Goal: Task Accomplishment & Management: Manage account settings

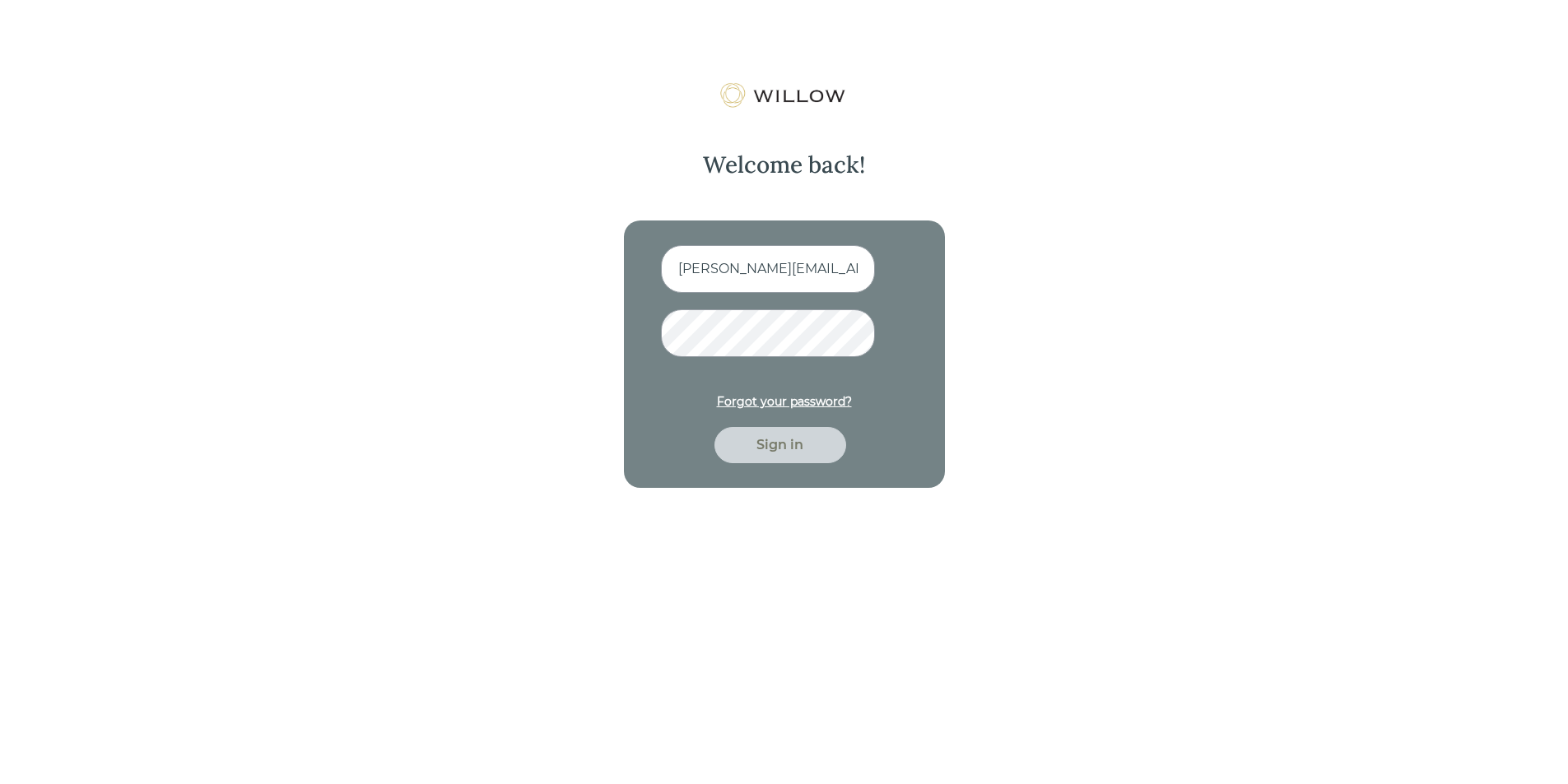
click at [780, 271] on input "[PERSON_NAME][EMAIL_ADDRESS][PERSON_NAME][DOMAIN_NAME]" at bounding box center [768, 269] width 214 height 48
click at [781, 268] on input "[PERSON_NAME][EMAIL_ADDRESS][PERSON_NAME][DOMAIN_NAME]" at bounding box center [768, 269] width 214 height 48
type input "[PERSON_NAME][EMAIL_ADDRESS][DOMAIN_NAME]"
click at [768, 459] on div "Sign in" at bounding box center [780, 446] width 132 height 36
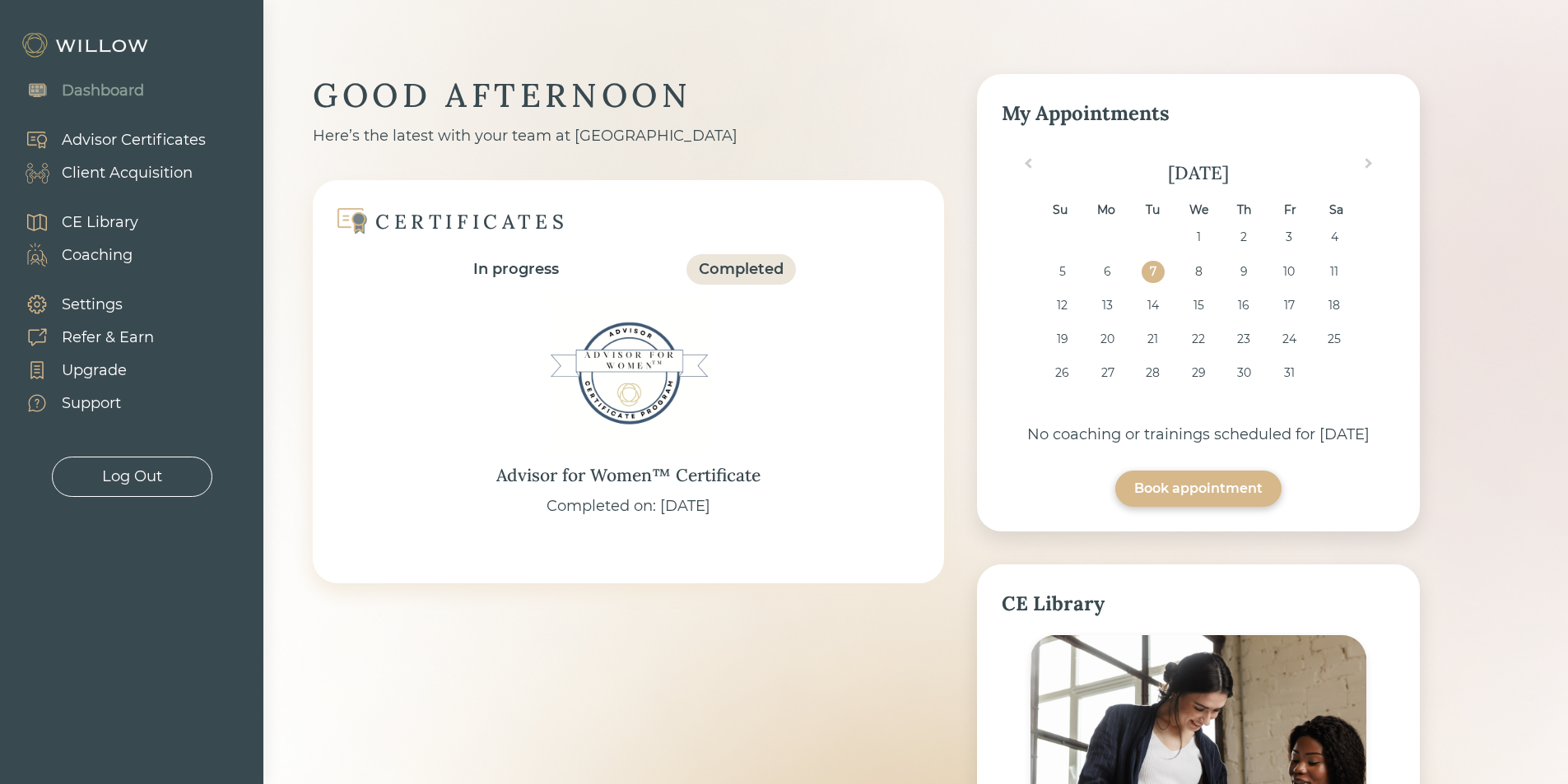
click at [114, 92] on div "Dashboard" at bounding box center [103, 91] width 82 height 22
click at [91, 310] on div "Settings" at bounding box center [92, 305] width 61 height 22
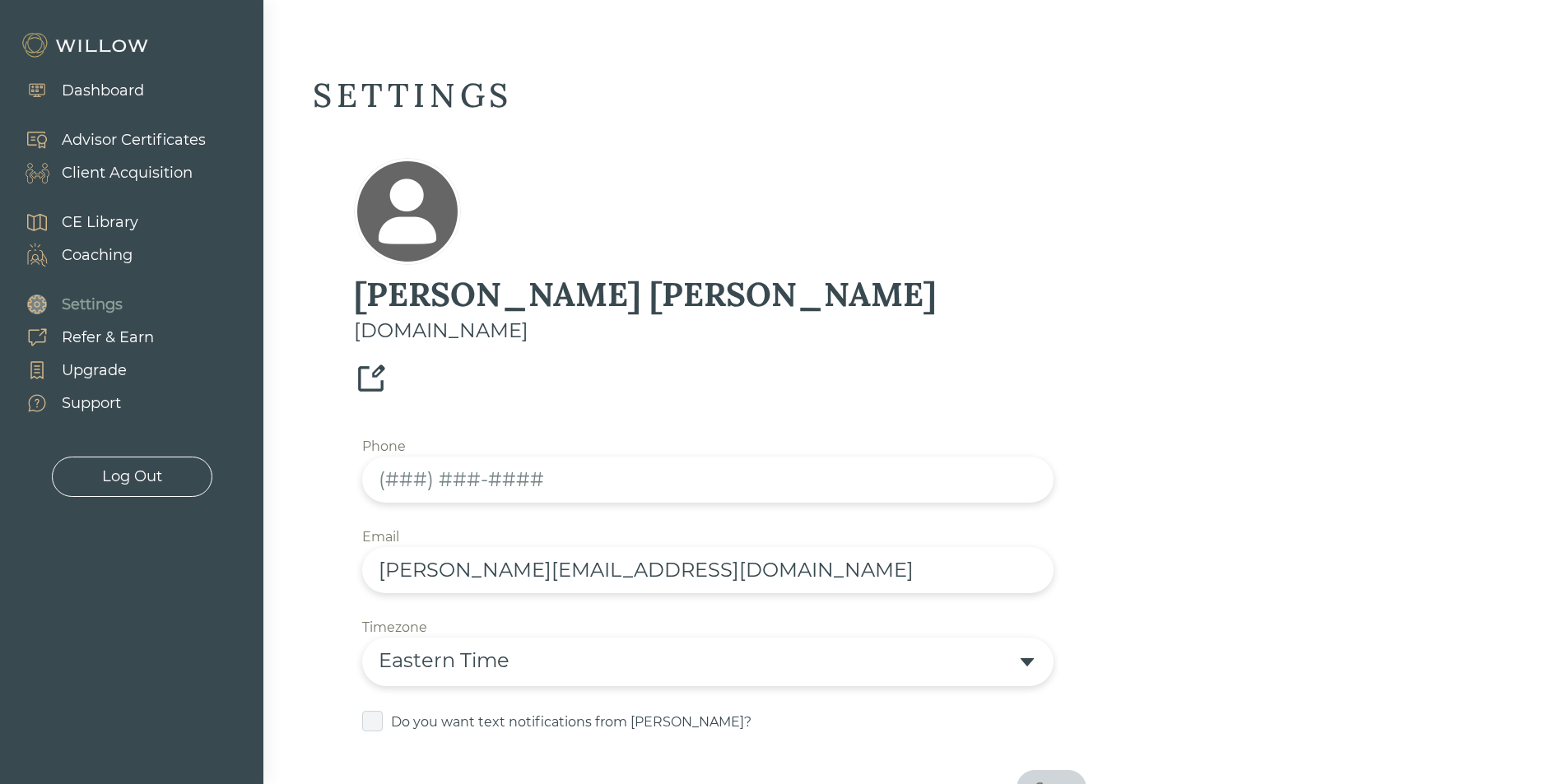
scroll to position [247, 0]
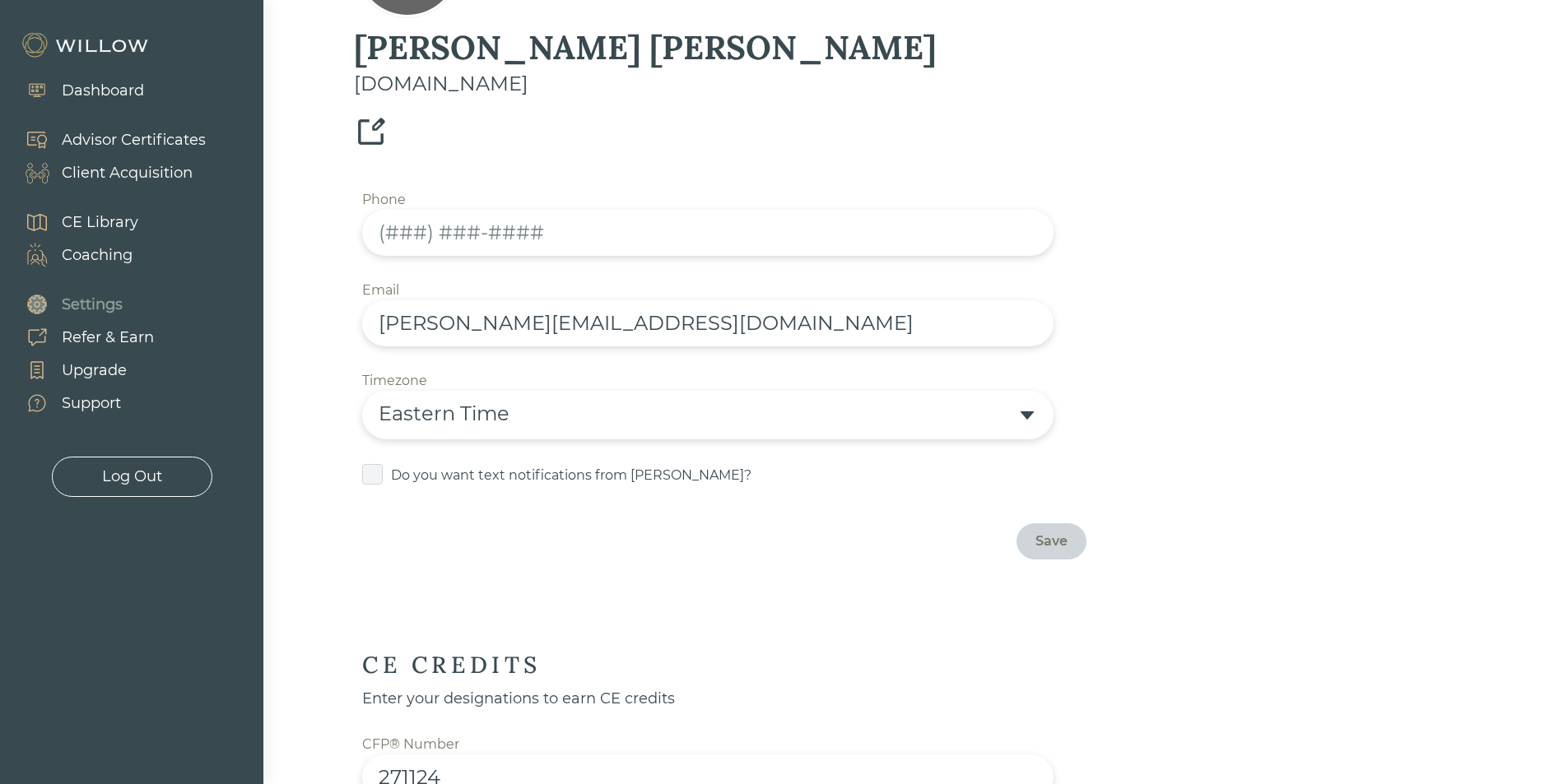
click at [573, 210] on input "text" at bounding box center [708, 233] width 692 height 46
click at [1273, 259] on div "SETTINGS [PERSON_NAME] [DOMAIN_NAME] Phone Enter a valid mobile phone [PHONE_NU…" at bounding box center [866, 622] width 1107 height 1589
drag, startPoint x: 394, startPoint y: 98, endPoint x: 379, endPoint y: 94, distance: 15.5
click at [378, 210] on input "(197) 339-6097" at bounding box center [708, 233] width 692 height 46
click at [1280, 206] on div "SETTINGS [PERSON_NAME] [DOMAIN_NAME] Phone Enter a valid mobile phone (973) 396…" at bounding box center [866, 622] width 1107 height 1589
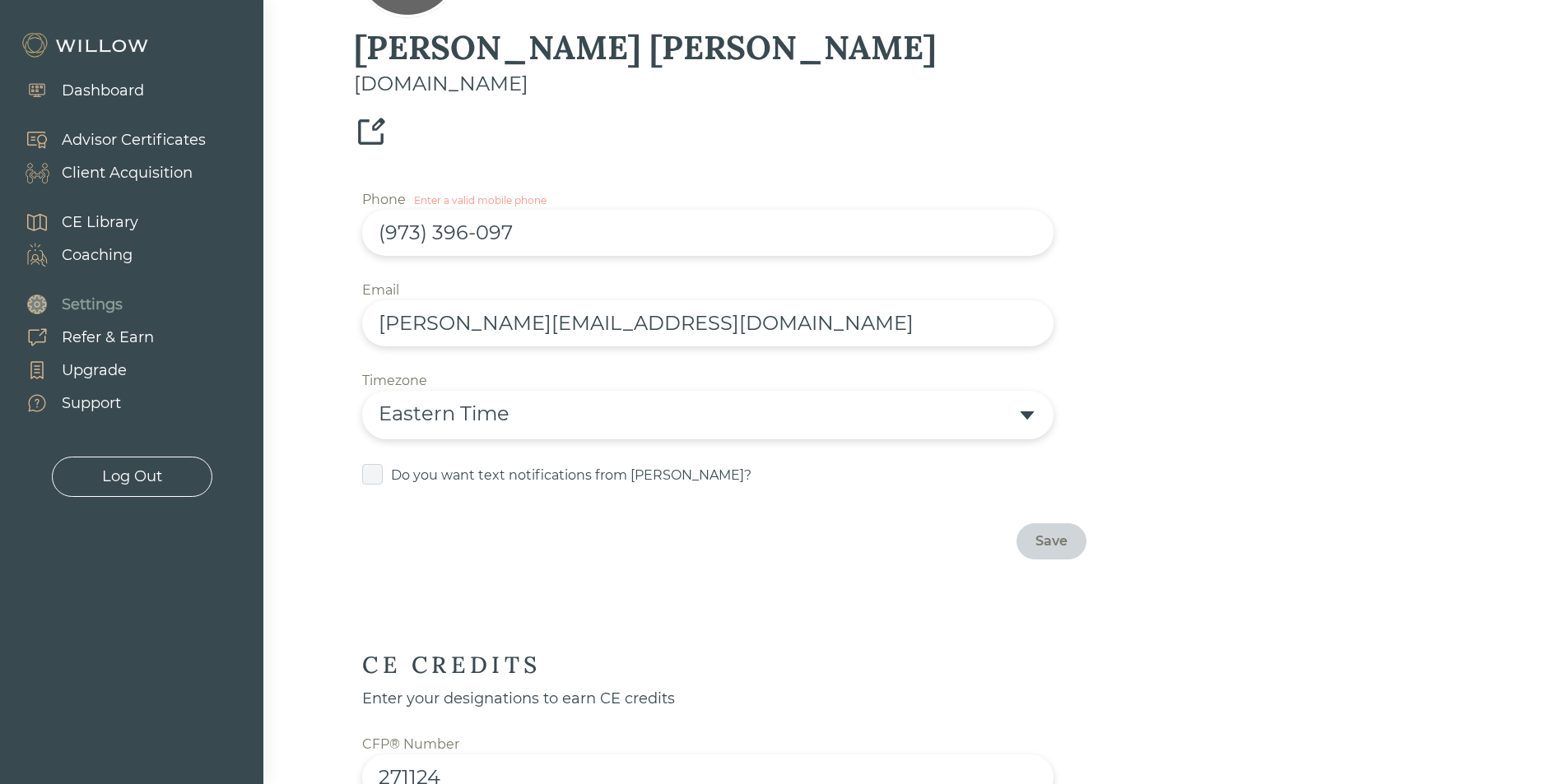
click at [555, 210] on input "(973) 396-097" at bounding box center [708, 233] width 692 height 46
type input "[PHONE_NUMBER]"
click at [1060, 532] on div "Save" at bounding box center [1051, 542] width 32 height 20
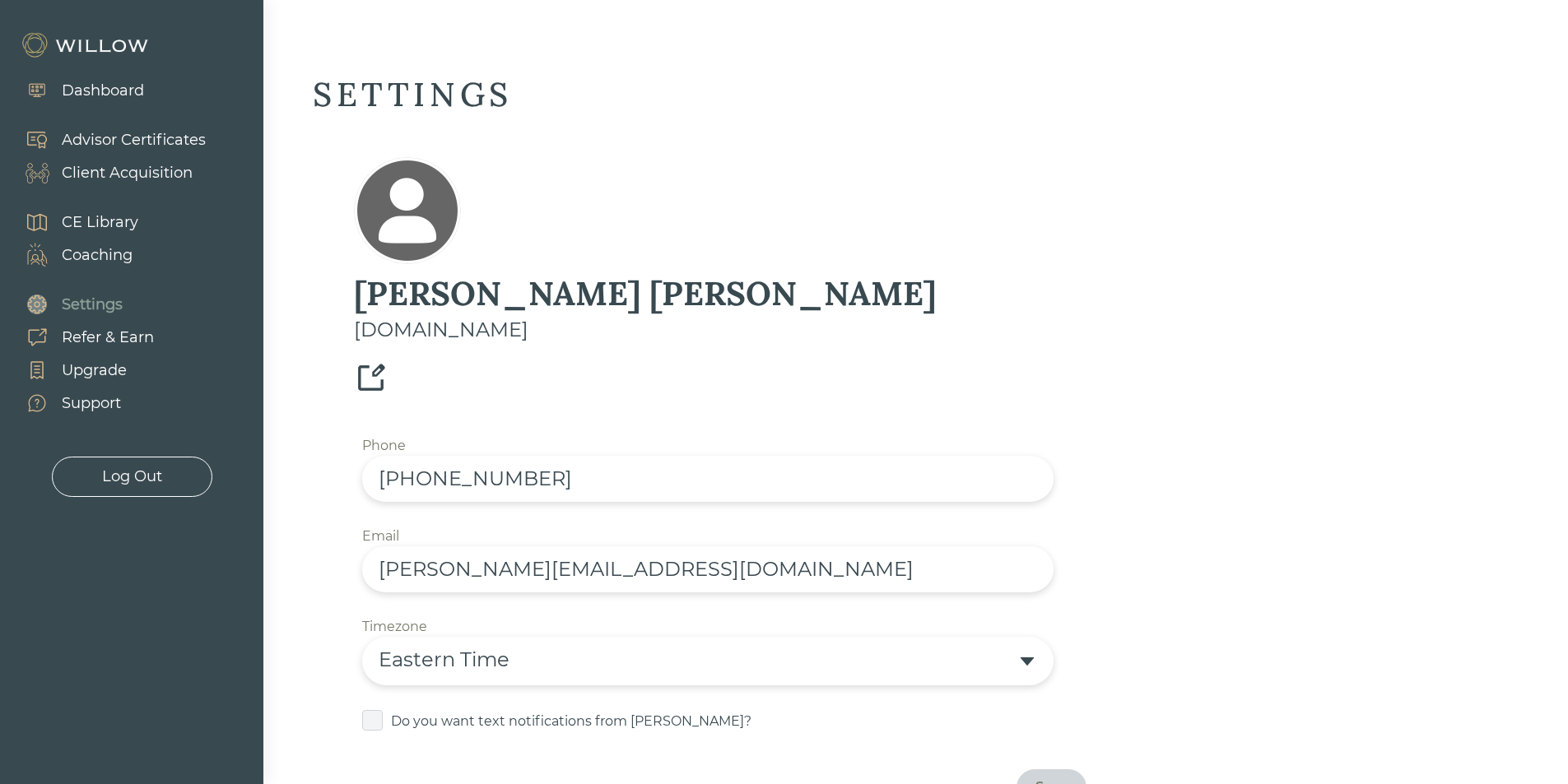
scroll to position [0, 0]
click at [106, 90] on div "Dashboard" at bounding box center [103, 91] width 82 height 22
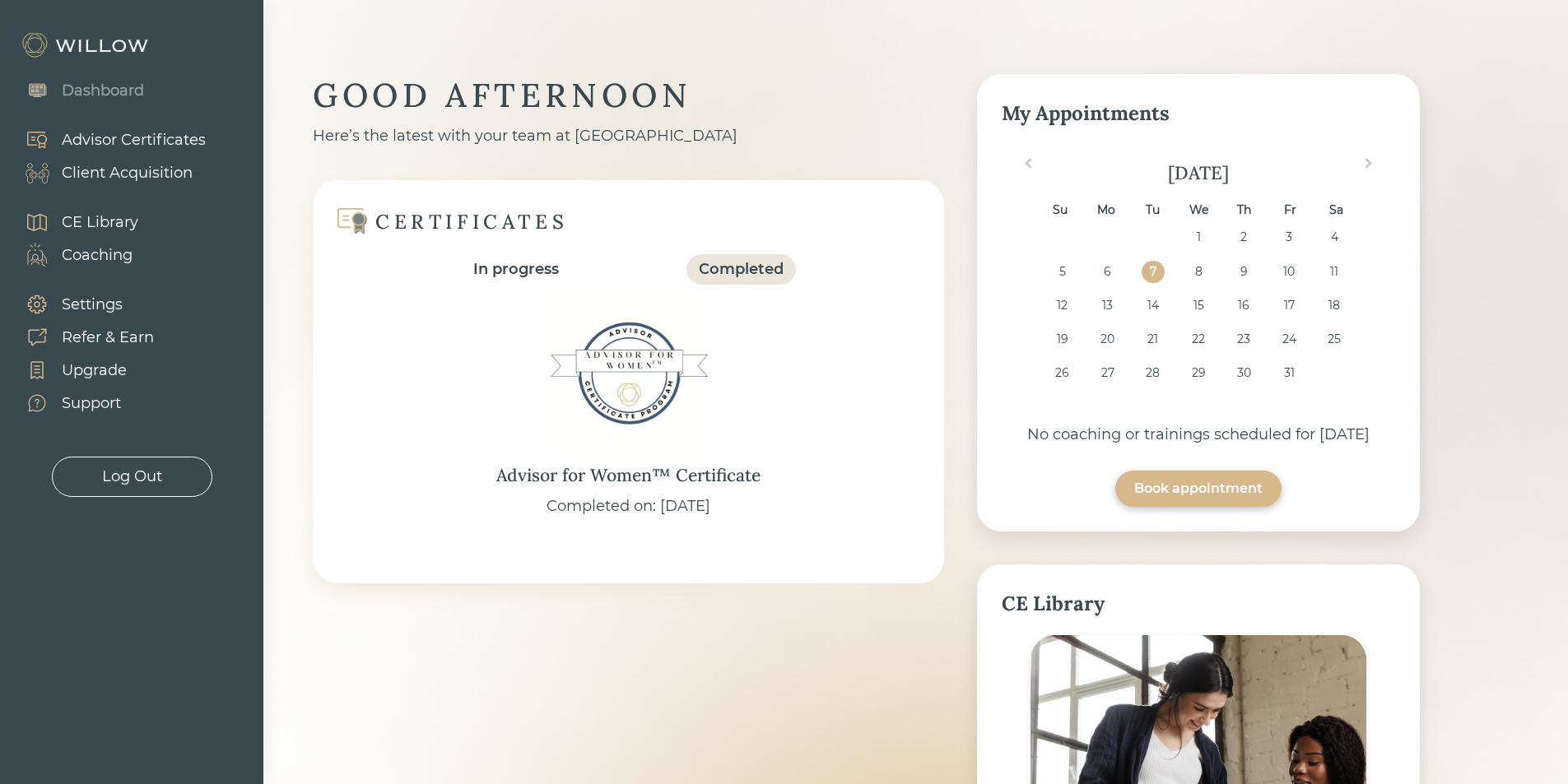
click at [765, 259] on div "Completed" at bounding box center [740, 269] width 85 height 22
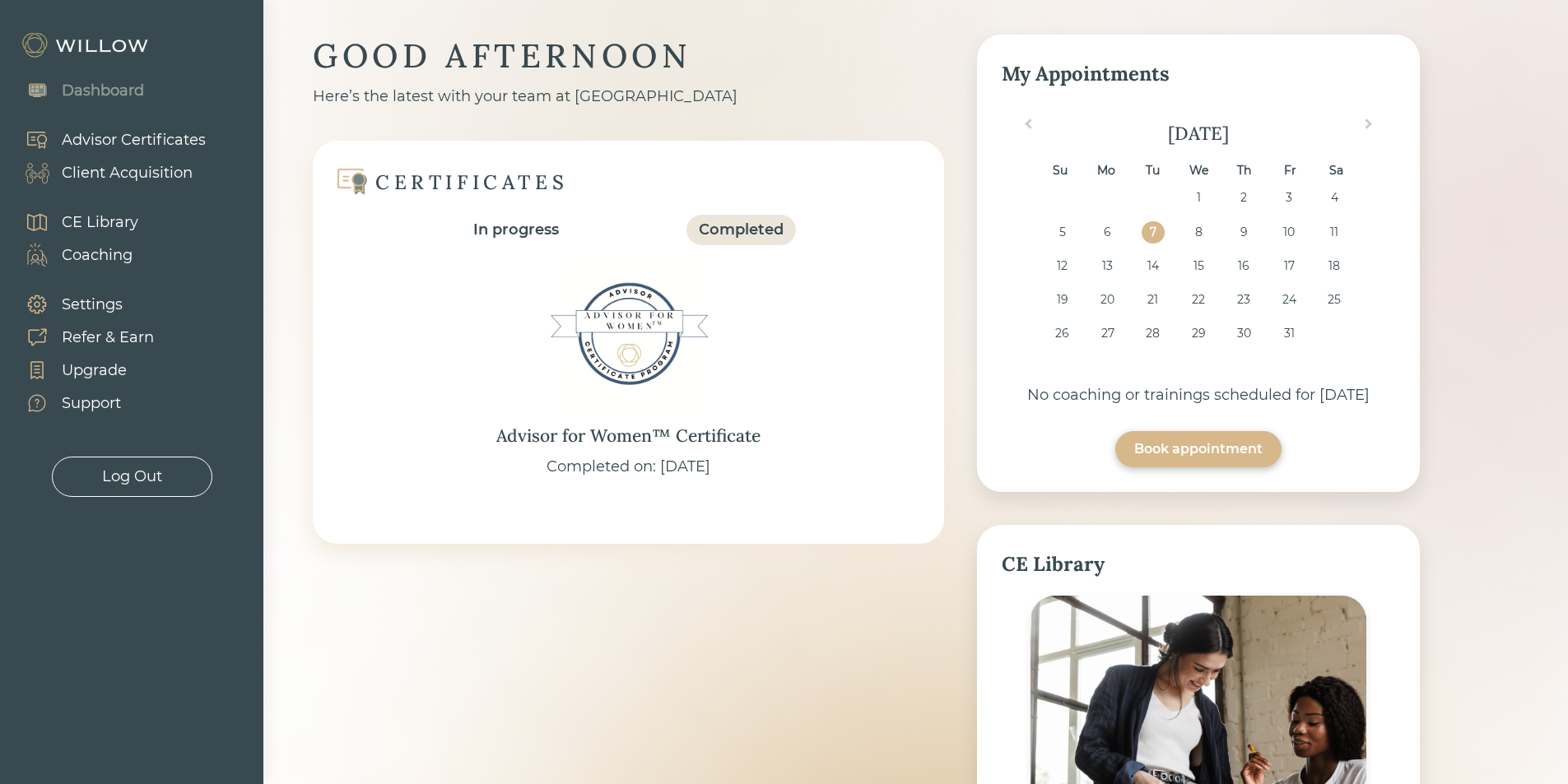
scroll to position [39, 0]
click at [86, 133] on div "Advisor Certificates" at bounding box center [133, 140] width 144 height 22
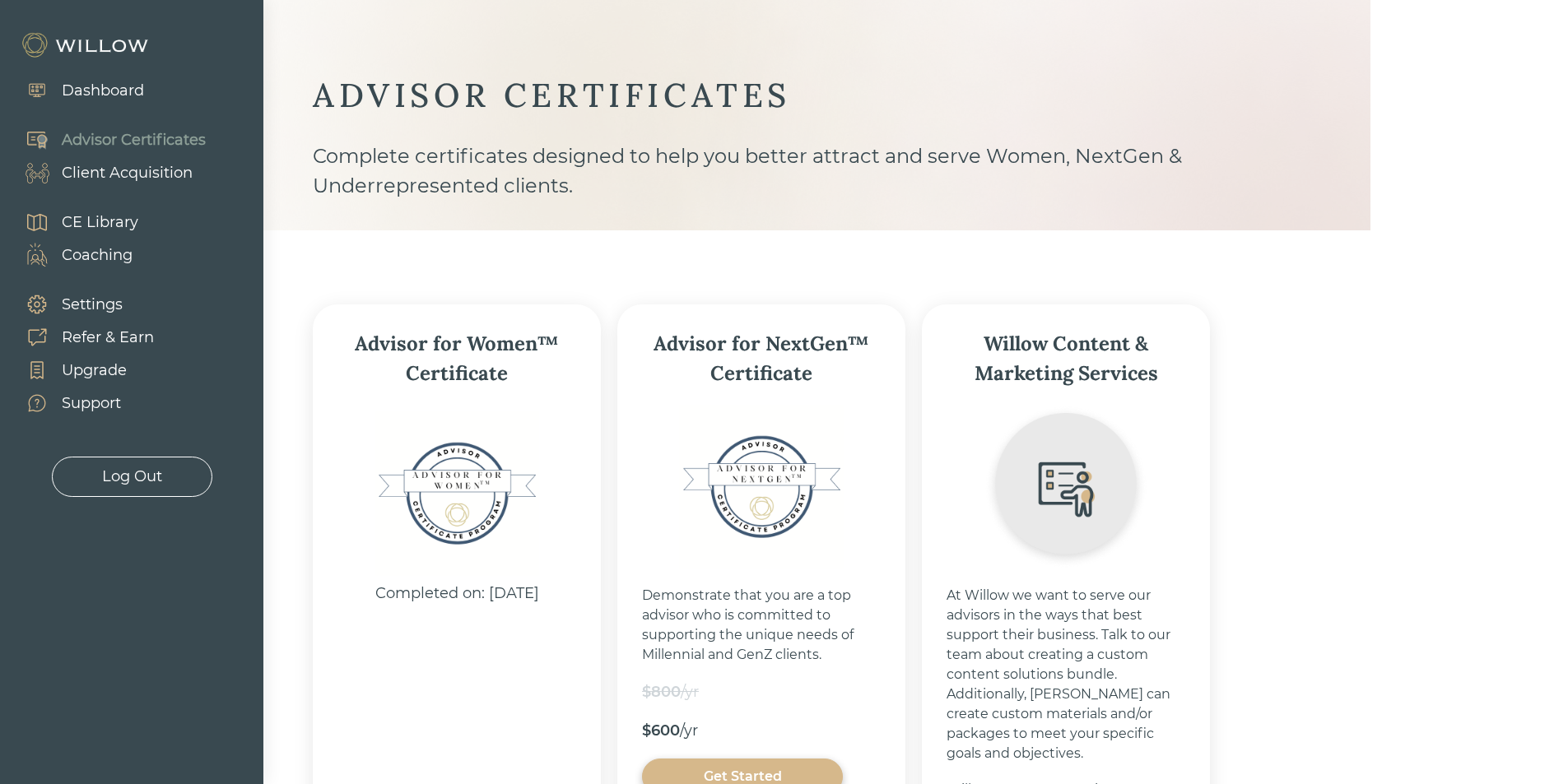
click at [159, 174] on div "Client Acquisition" at bounding box center [127, 173] width 131 height 22
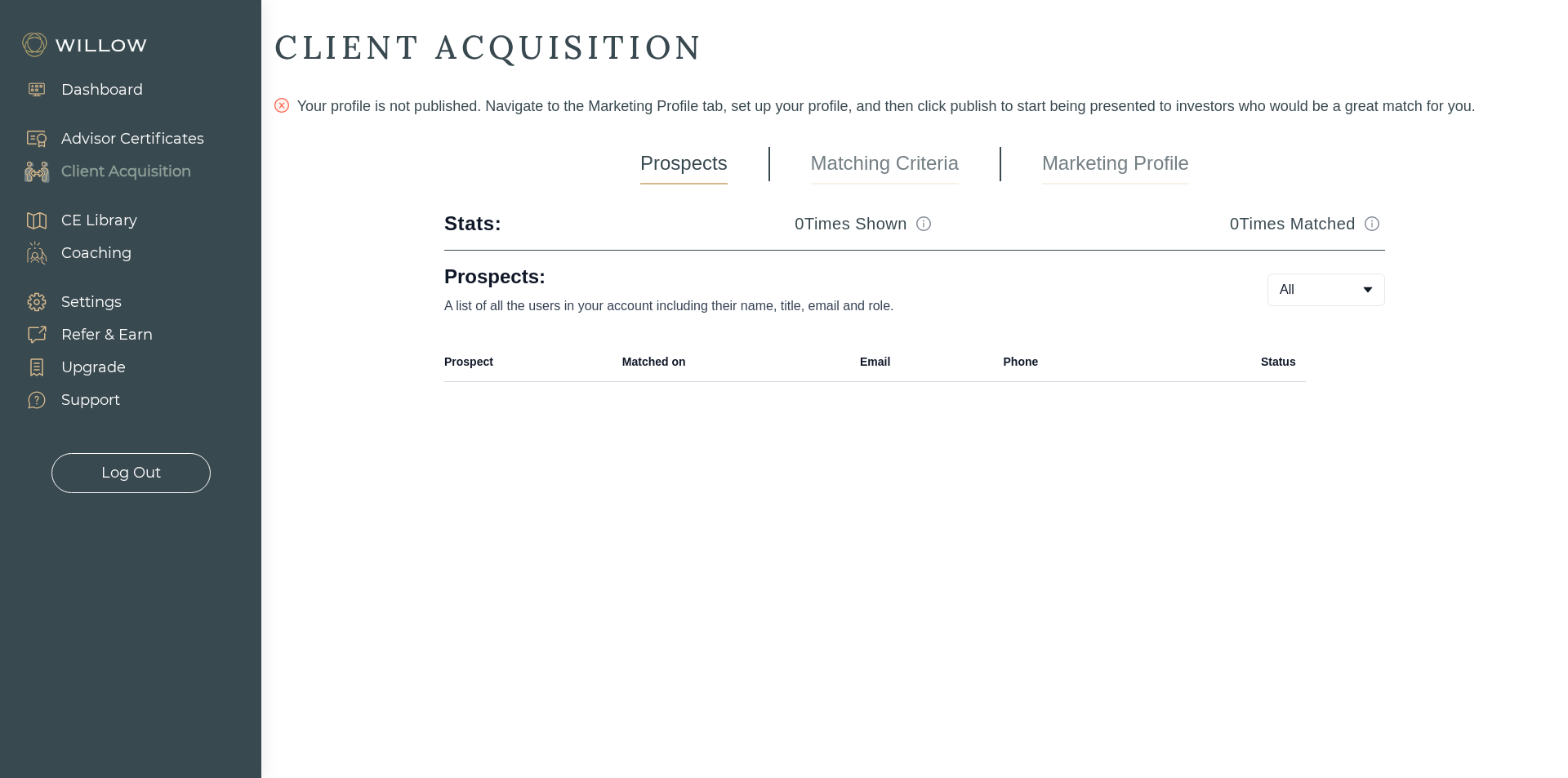
click at [1058, 159] on link "Marketing Profile" at bounding box center [1115, 164] width 147 height 41
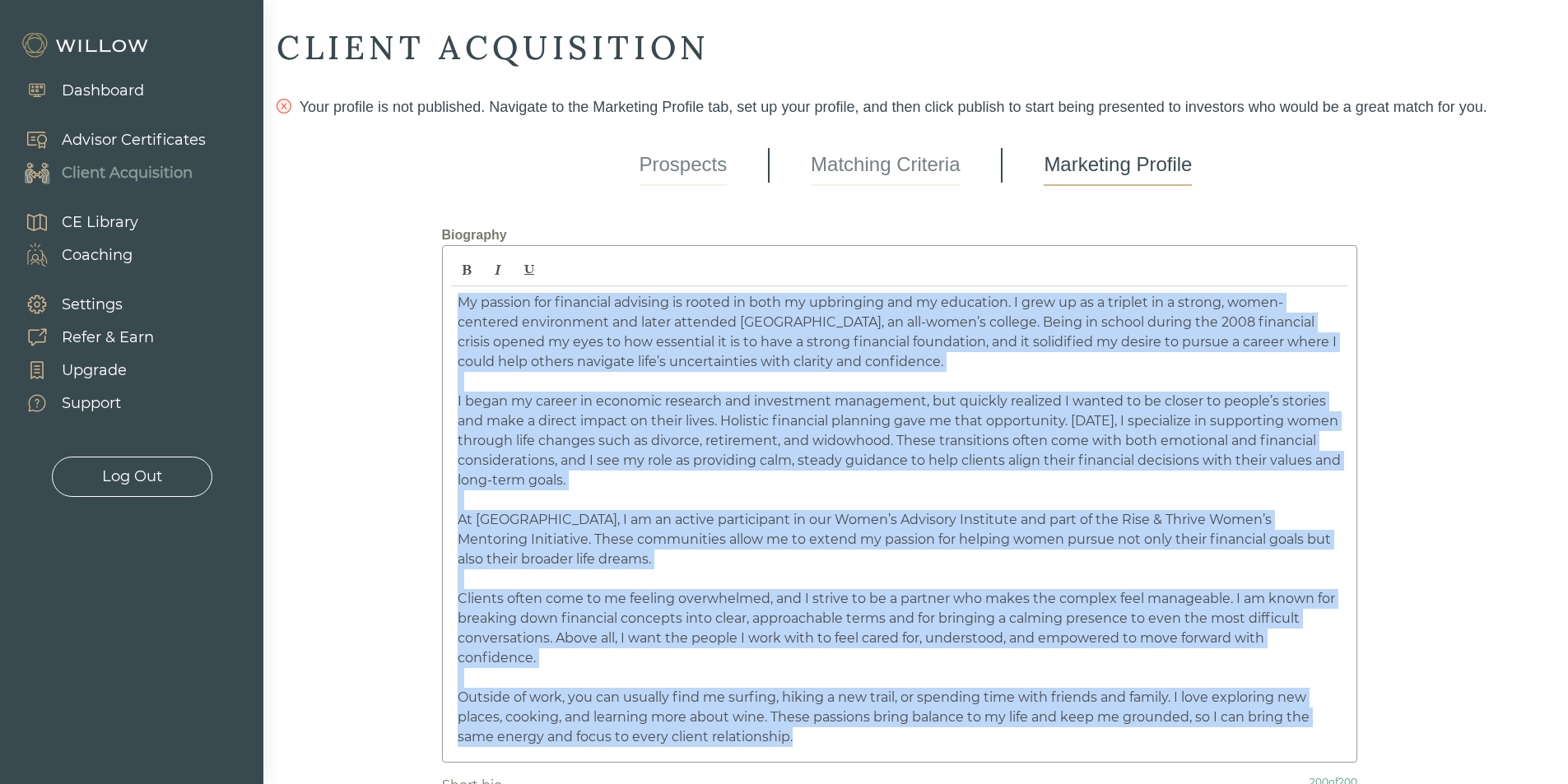
drag, startPoint x: 842, startPoint y: 482, endPoint x: 350, endPoint y: -40, distance: 717.3
click at [350, 0] on html "Dashboard Advisor Certificates Client Acquisition CE Library Coaching Settings …" at bounding box center [784, 392] width 1568 height 784
copy div "Lo ipsumdo sit ametconse adipisci el seddoe te inci ut laboreetdo mag al enimad…"
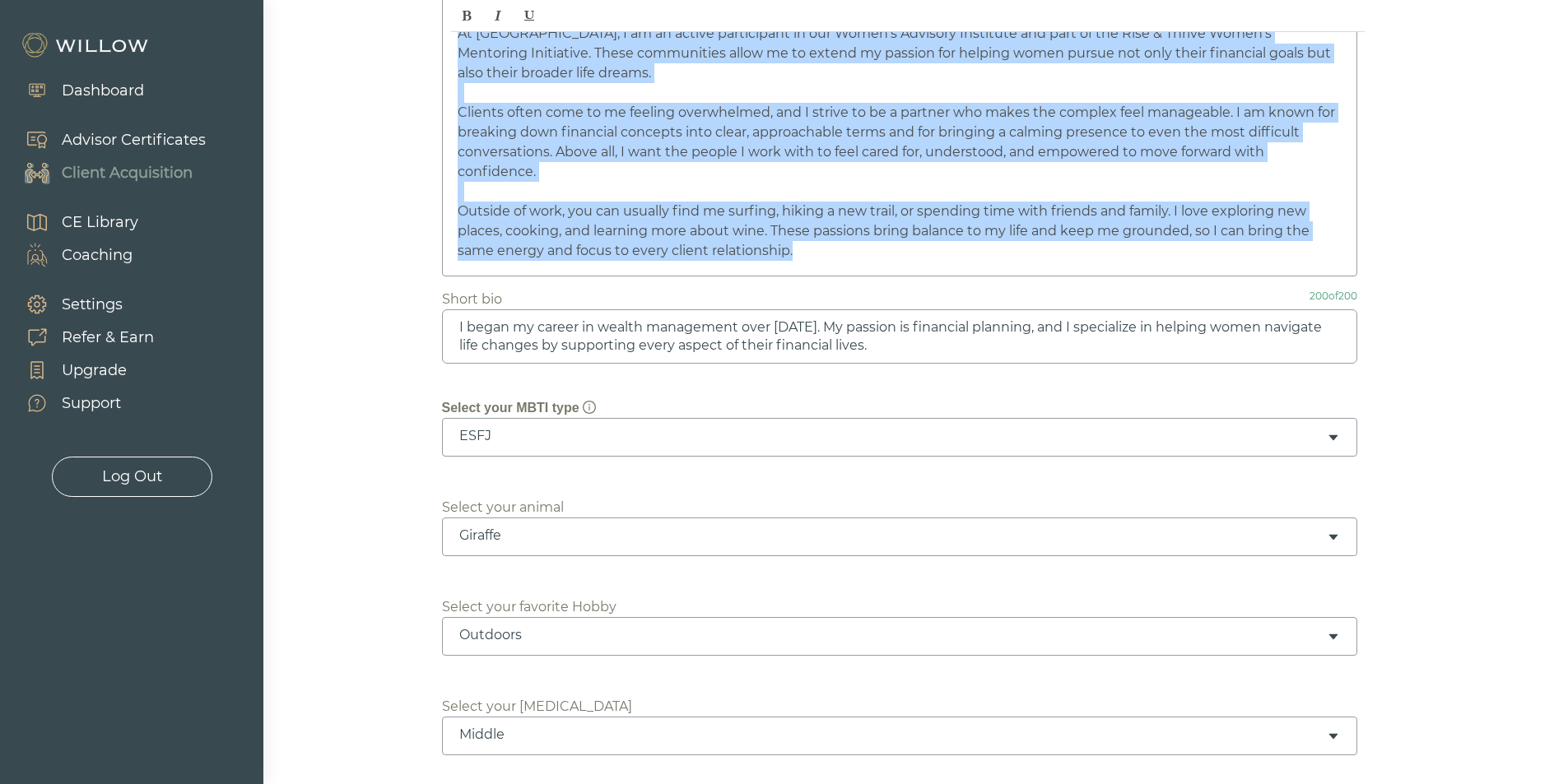
scroll to position [576, 0]
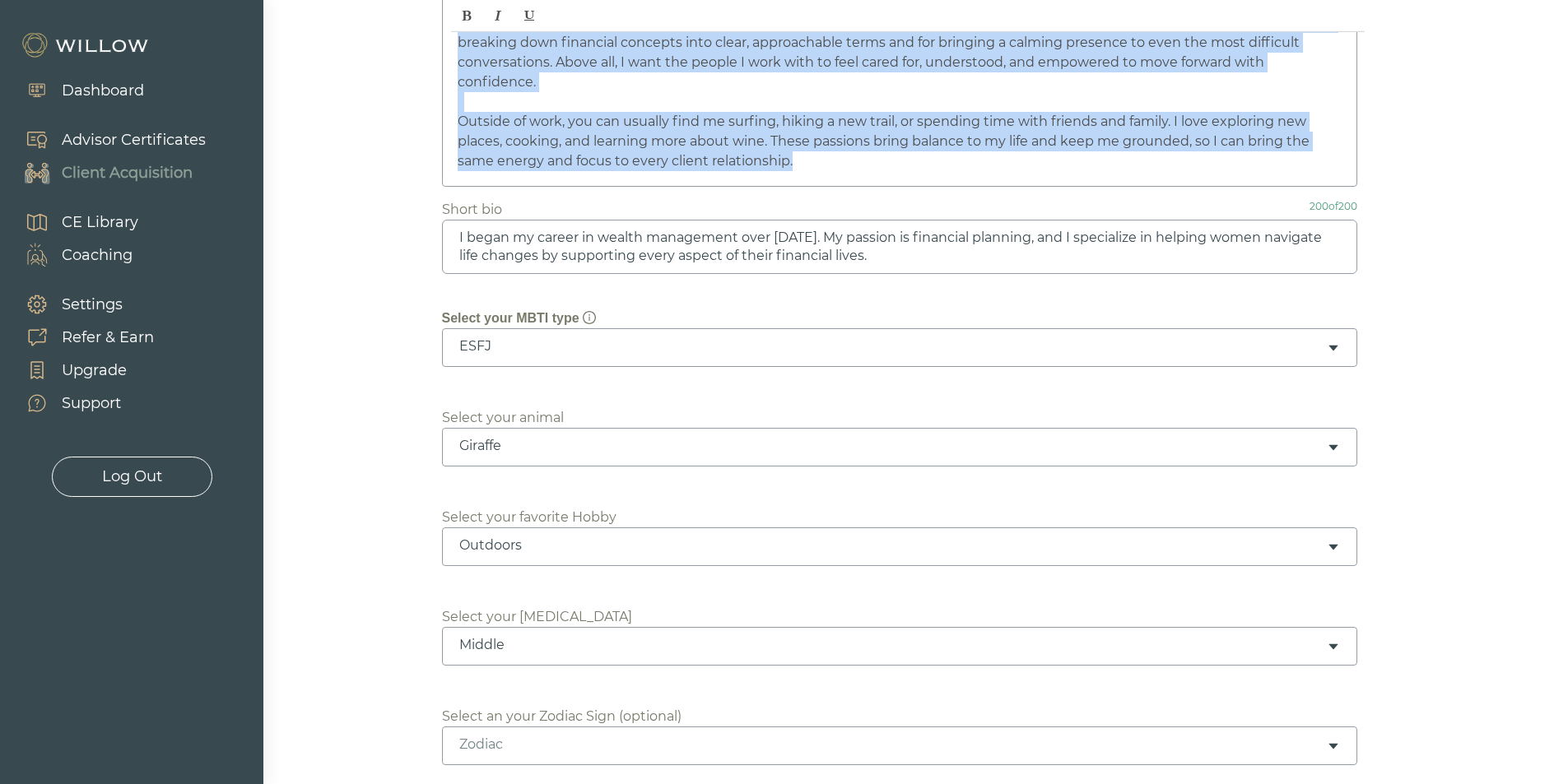
click at [516, 252] on textarea "I began my career in wealth management over [DATE]. My passion is financial pla…" at bounding box center [899, 247] width 915 height 54
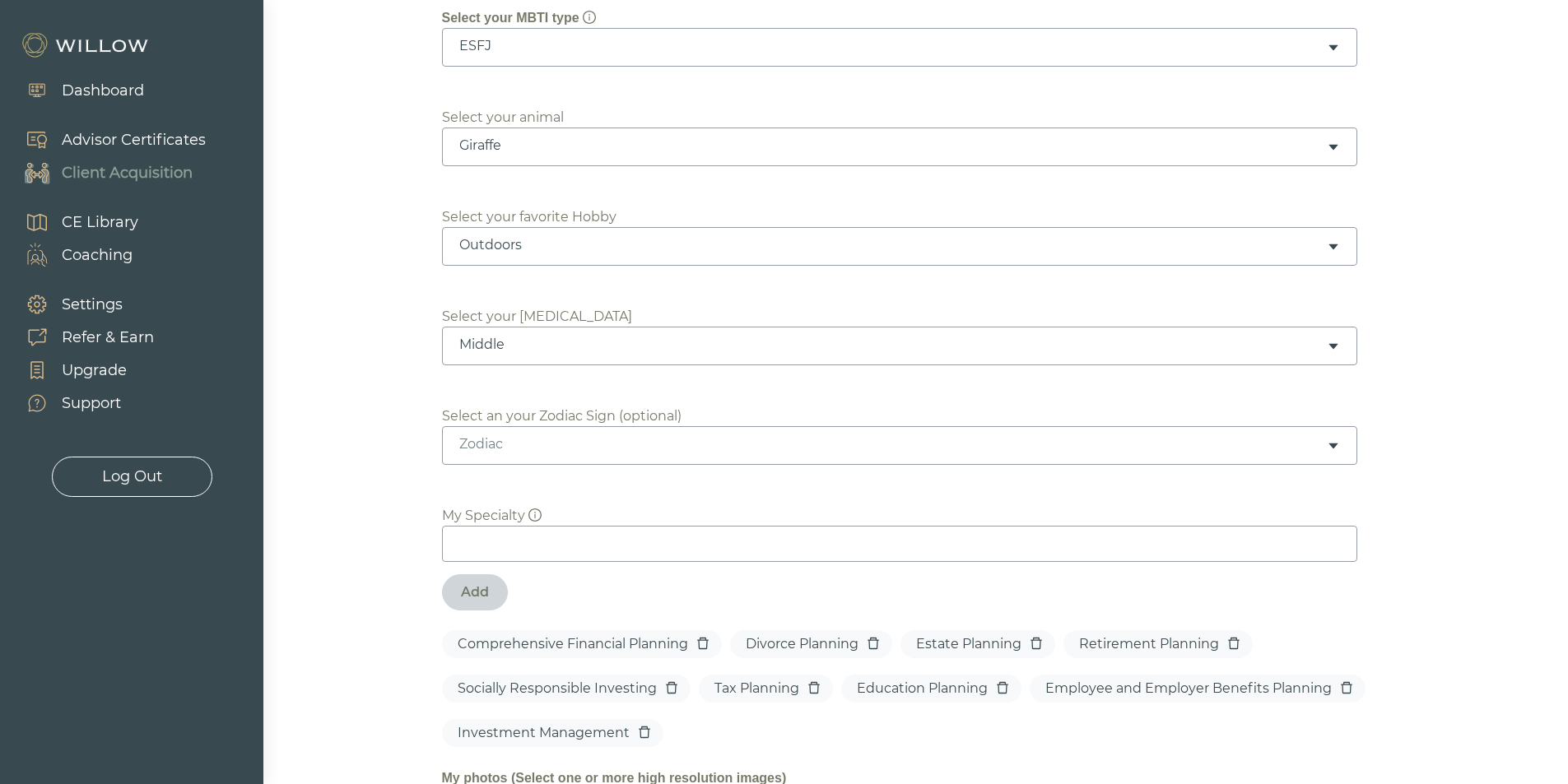
scroll to position [905, 0]
